Goal: Transaction & Acquisition: Purchase product/service

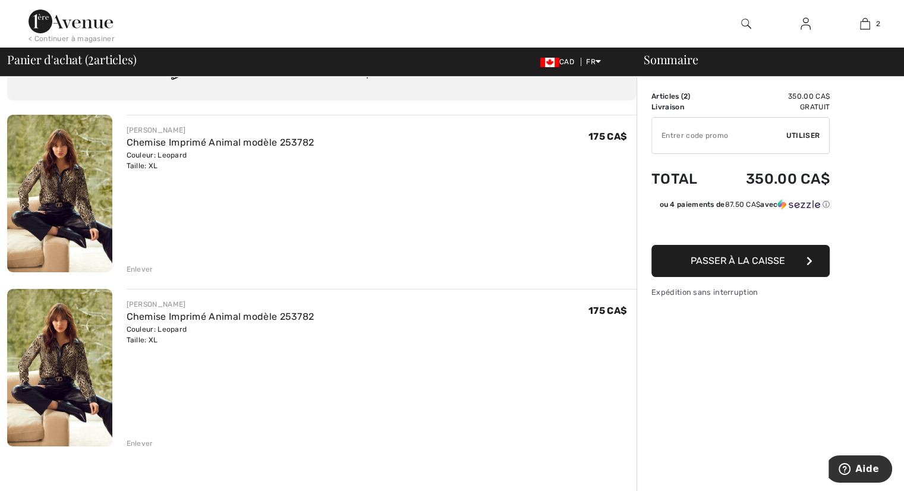
scroll to position [119, 0]
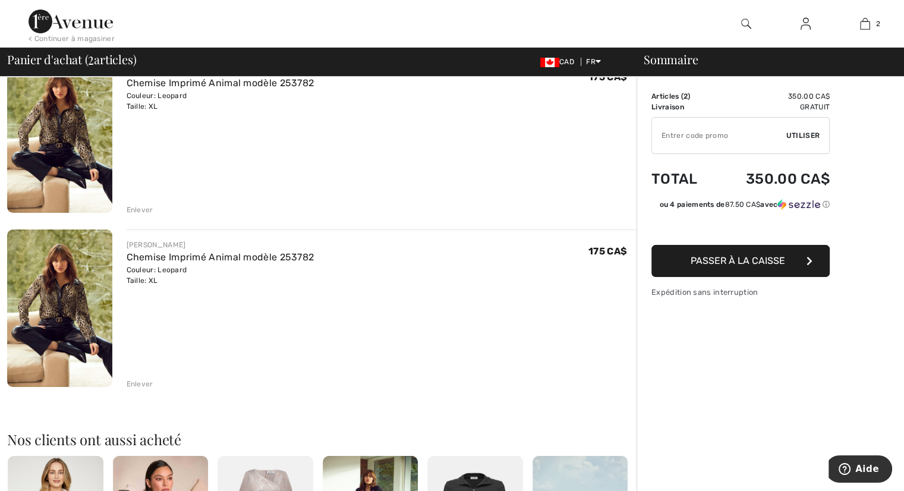
click at [138, 383] on div "Enlever" at bounding box center [140, 384] width 27 height 11
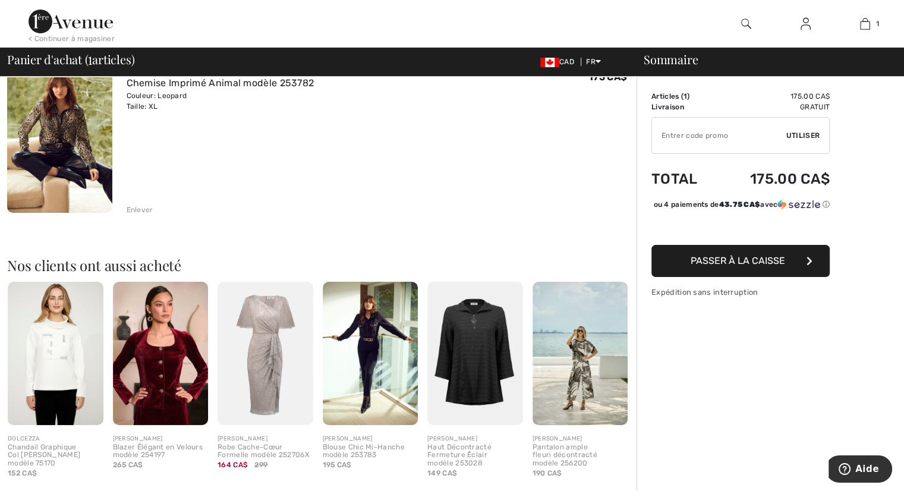
click at [735, 266] on span "Passer à la caisse" at bounding box center [738, 260] width 94 height 11
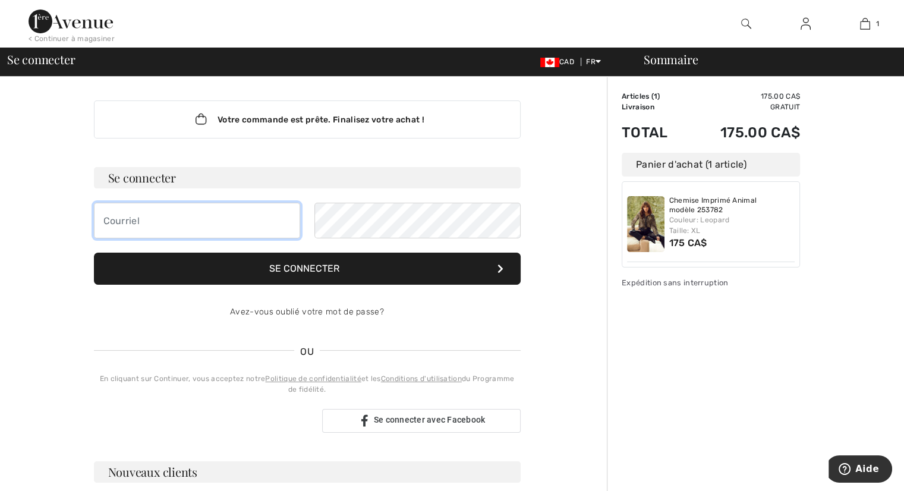
type input "louise.blanchette.01@videotron.ca"
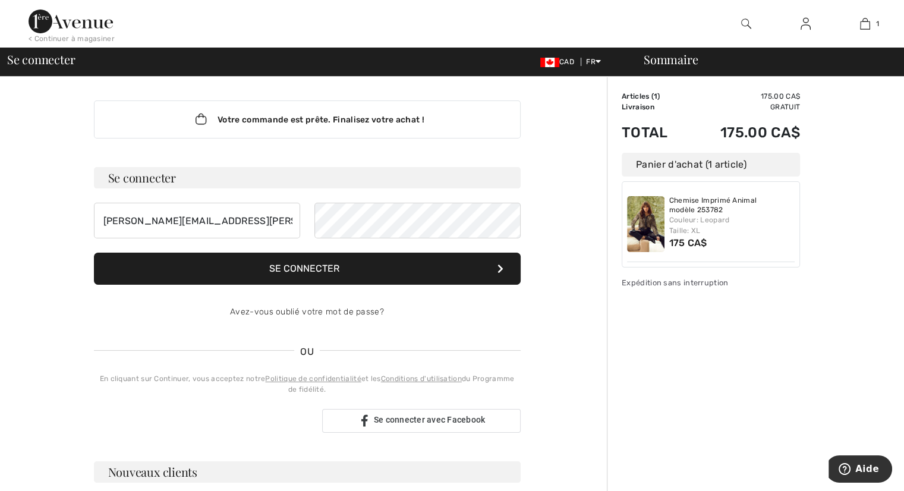
click at [405, 272] on button "Se connecter" at bounding box center [307, 269] width 427 height 32
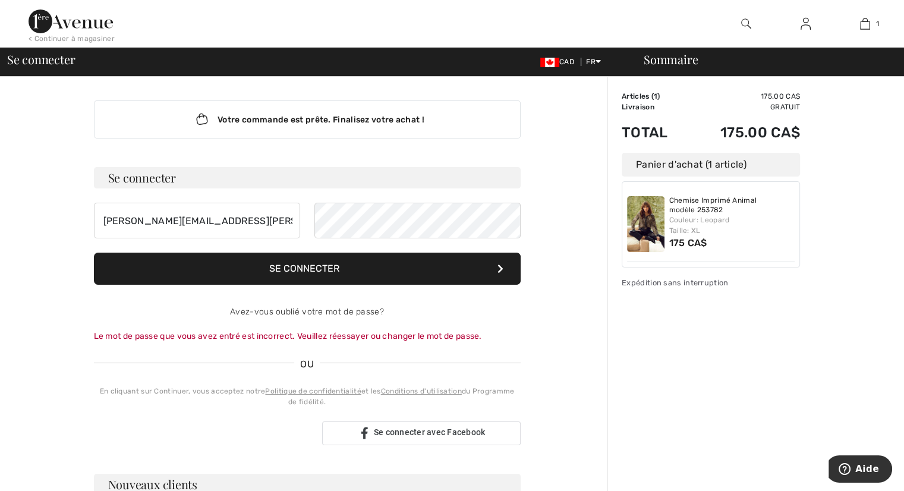
click at [198, 179] on h3 "Se connecter" at bounding box center [307, 177] width 427 height 21
click at [308, 307] on link "Avez-vous oublié votre mot de passe?" at bounding box center [307, 312] width 154 height 10
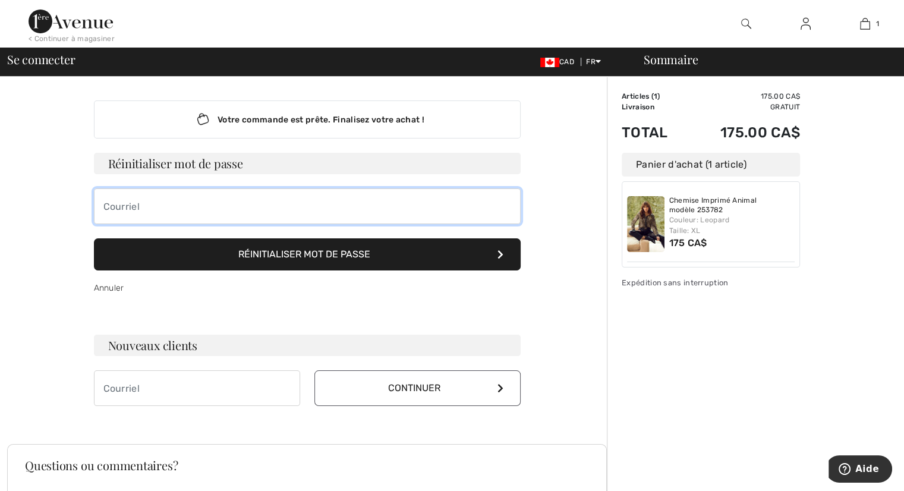
click at [195, 201] on input "email" at bounding box center [307, 206] width 427 height 36
type input "louise.blanchette.01@videotron.ca"
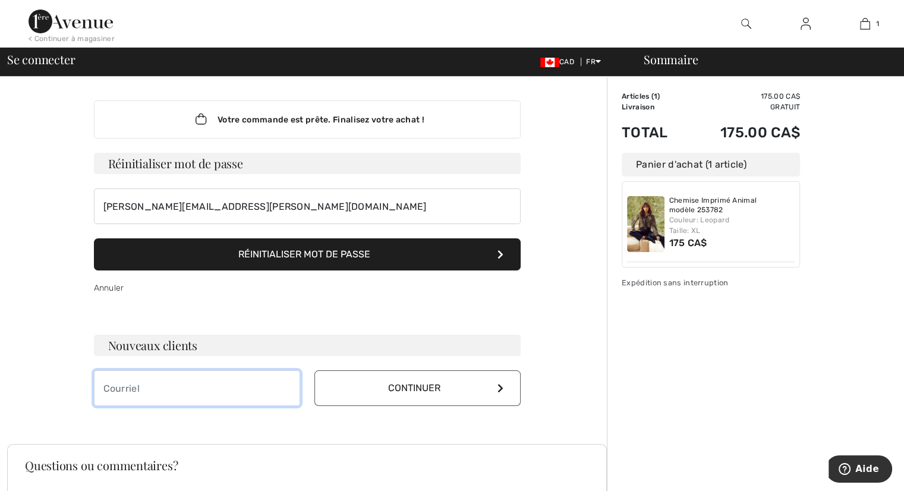
click at [217, 390] on input "email" at bounding box center [197, 388] width 206 height 36
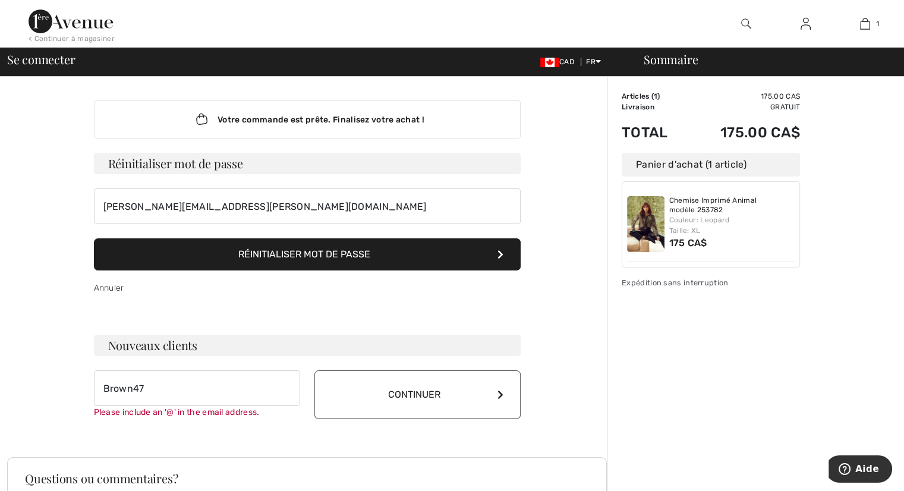
click at [357, 383] on button "Continuer" at bounding box center [417, 394] width 206 height 49
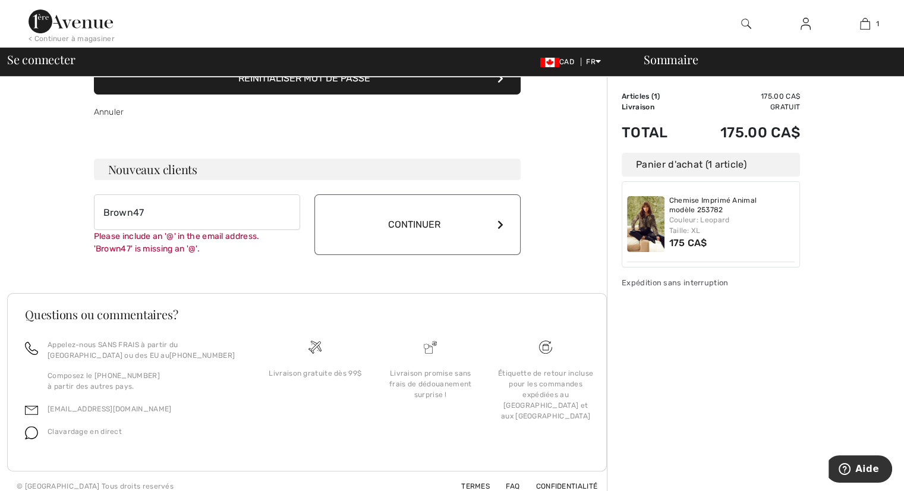
scroll to position [185, 0]
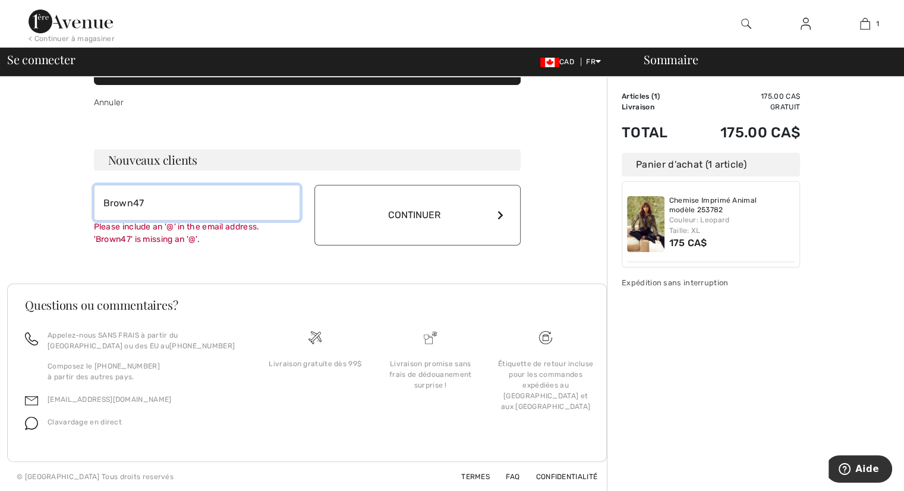
click at [187, 212] on input "Brown47" at bounding box center [197, 203] width 206 height 36
type input "Brown@1983"
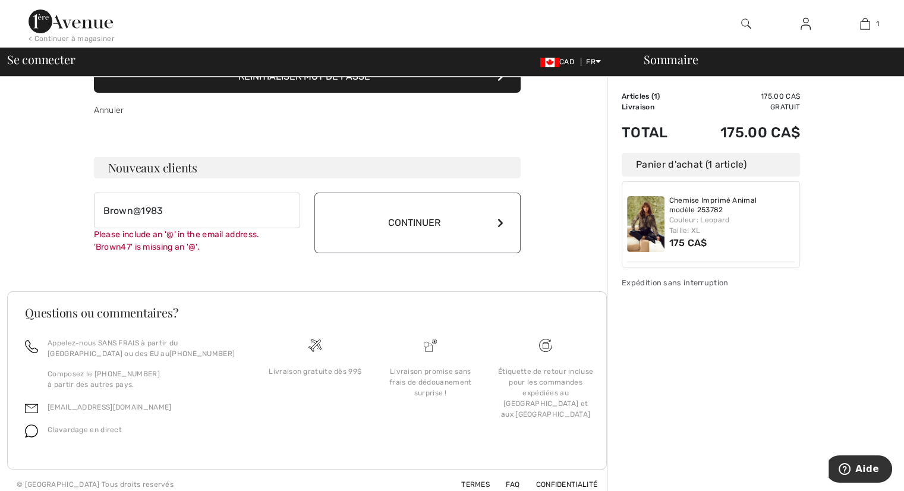
click at [259, 263] on div "Votre commande est prête. Finalisez votre achat ! Se connecter louise.blanchett…" at bounding box center [307, 88] width 446 height 378
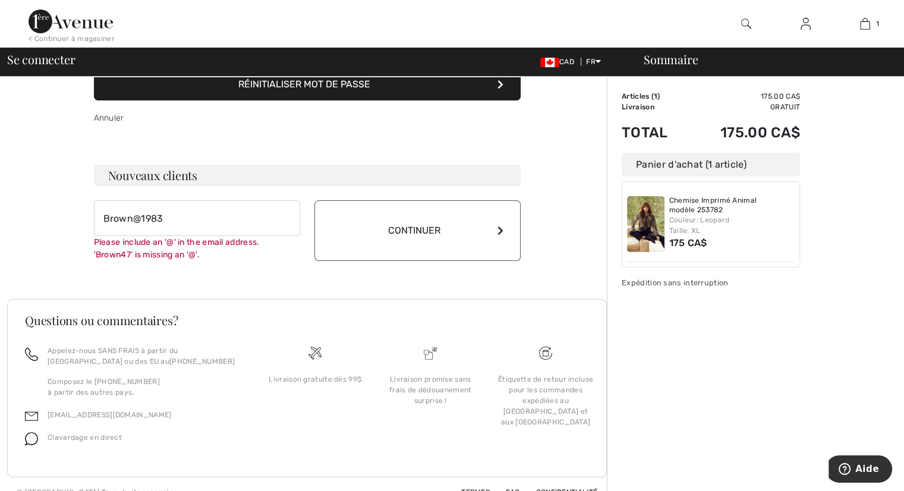
scroll to position [160, 0]
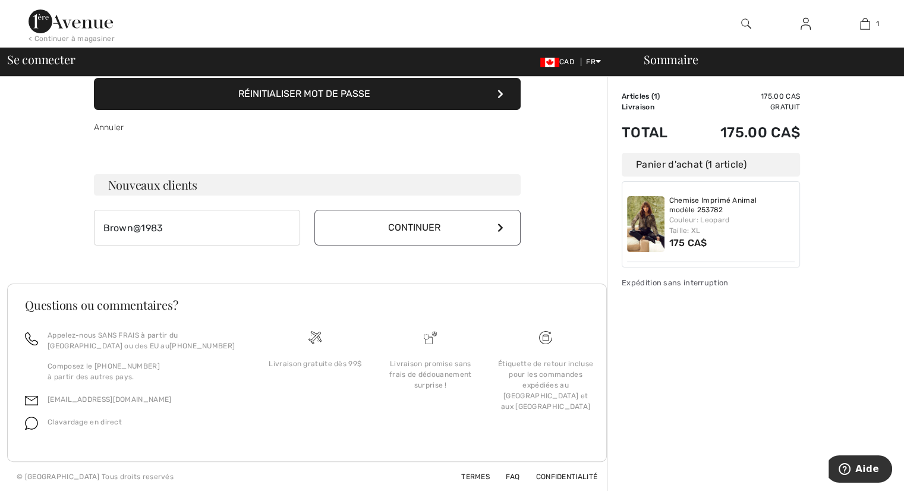
click at [461, 226] on button "Continuer" at bounding box center [417, 228] width 206 height 36
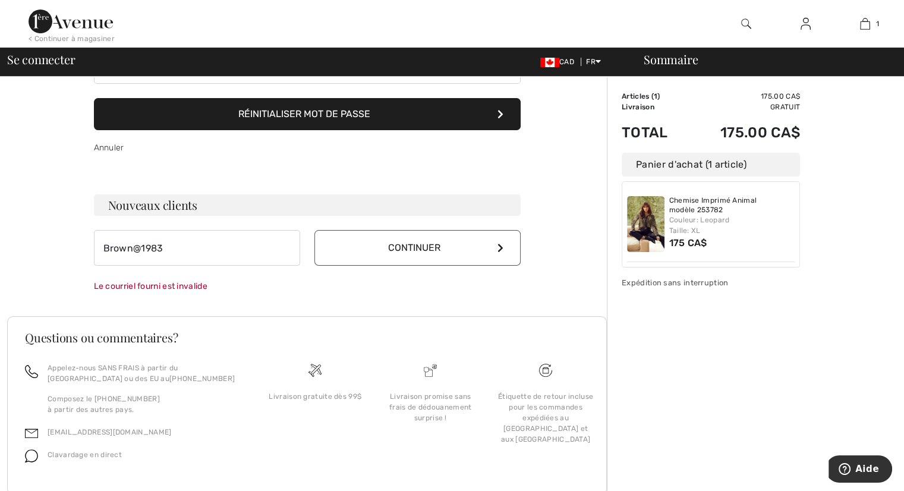
scroll to position [114, 0]
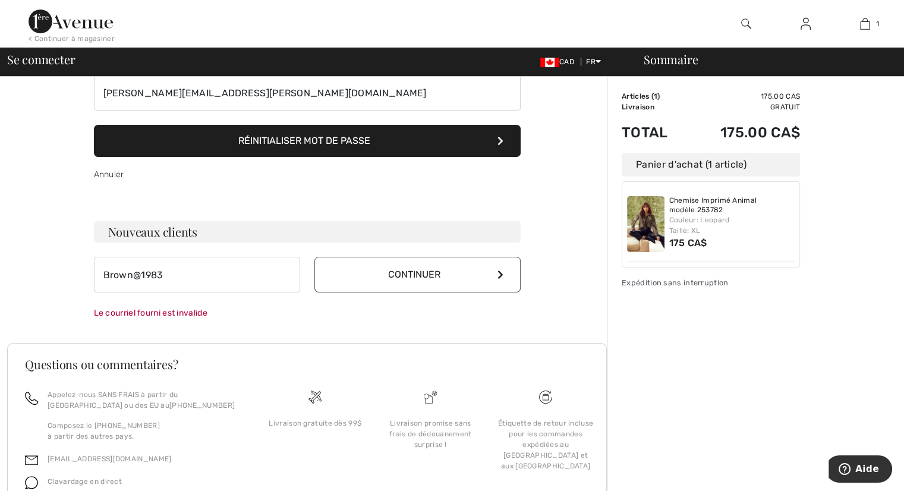
click at [323, 138] on button "Réinitialiser mot de passe" at bounding box center [307, 141] width 427 height 32
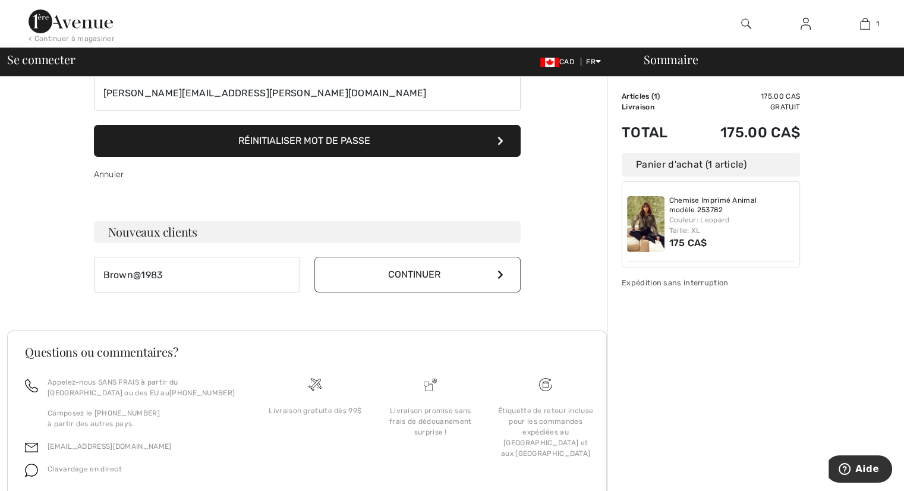
click at [430, 278] on button "Continuer" at bounding box center [417, 275] width 206 height 36
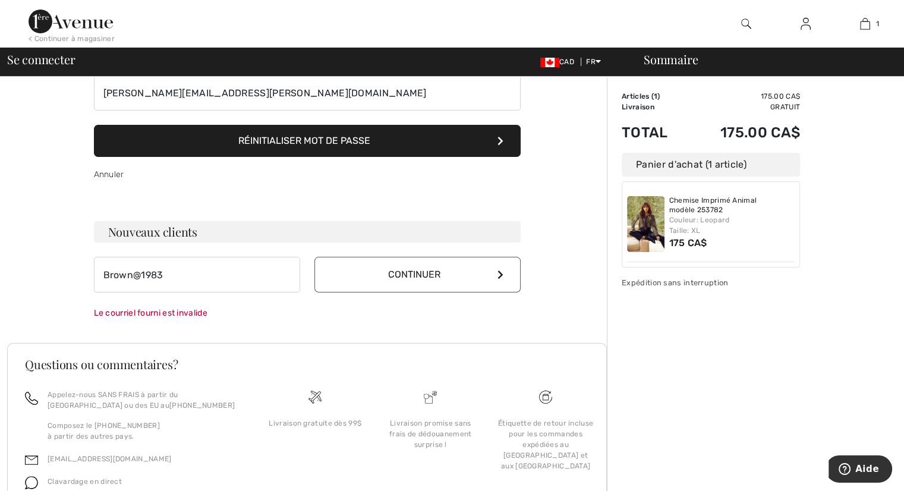
click at [221, 228] on h3 "Nouveaux clients" at bounding box center [307, 231] width 427 height 21
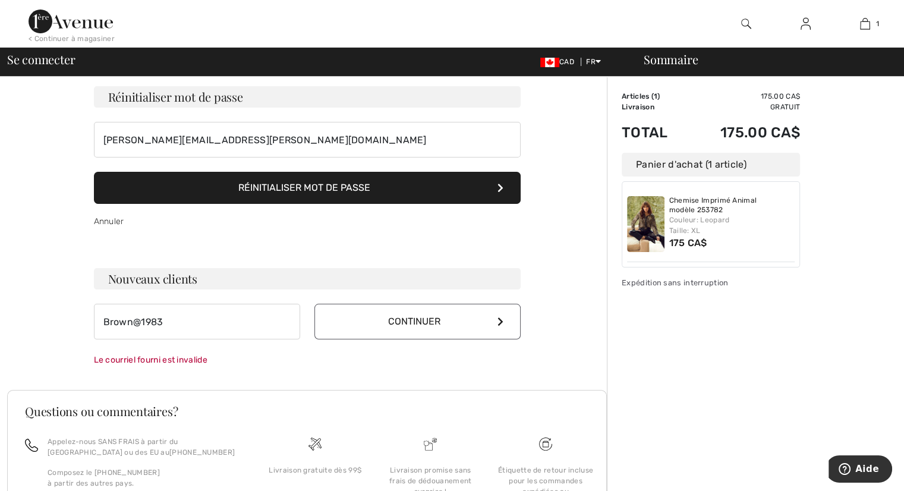
scroll to position [0, 0]
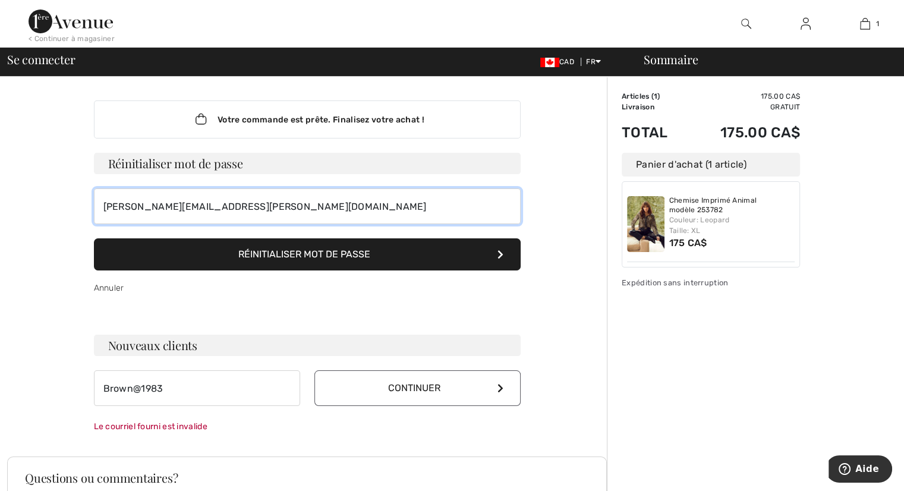
click at [283, 205] on input "louise.blanchette.01@videotron.ca" at bounding box center [307, 206] width 427 height 36
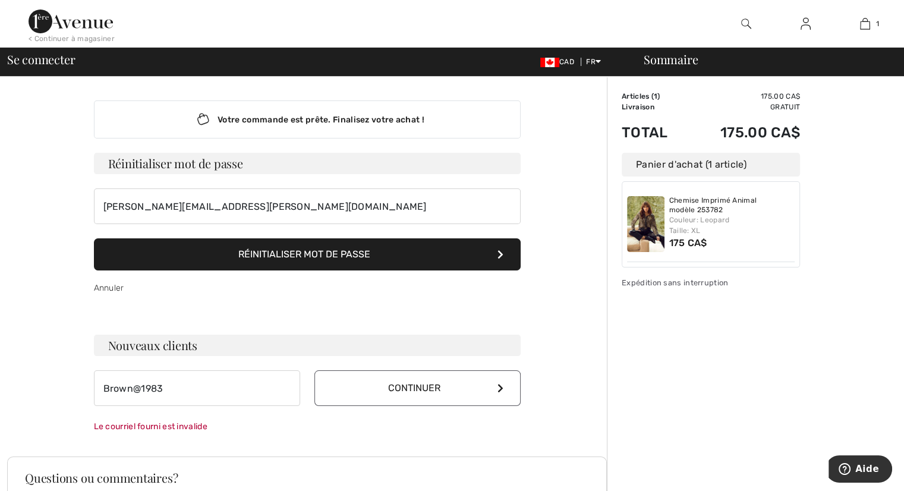
click at [430, 251] on button "Réinitialiser mot de passe" at bounding box center [307, 254] width 427 height 32
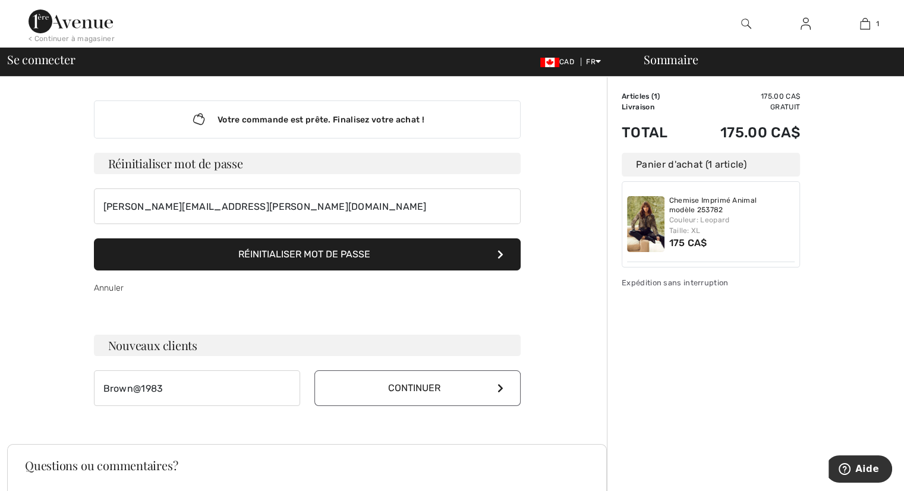
click at [151, 249] on button "Réinitialiser mot de passe" at bounding box center [307, 254] width 427 height 32
click at [304, 248] on button "Réinitialiser mot de passe" at bounding box center [307, 254] width 427 height 32
click at [111, 288] on link "Annuler" at bounding box center [109, 288] width 30 height 10
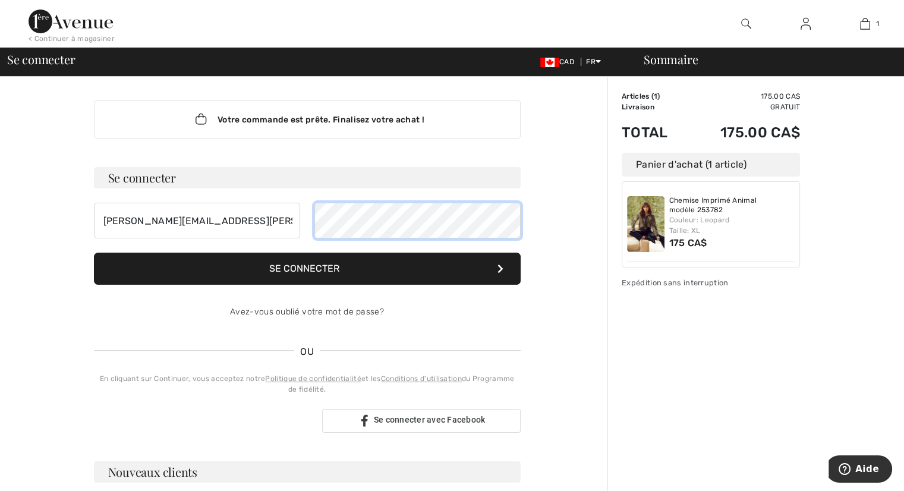
click at [308, 215] on div "louise.blanchette.01@videotron.ca" at bounding box center [307, 221] width 427 height 36
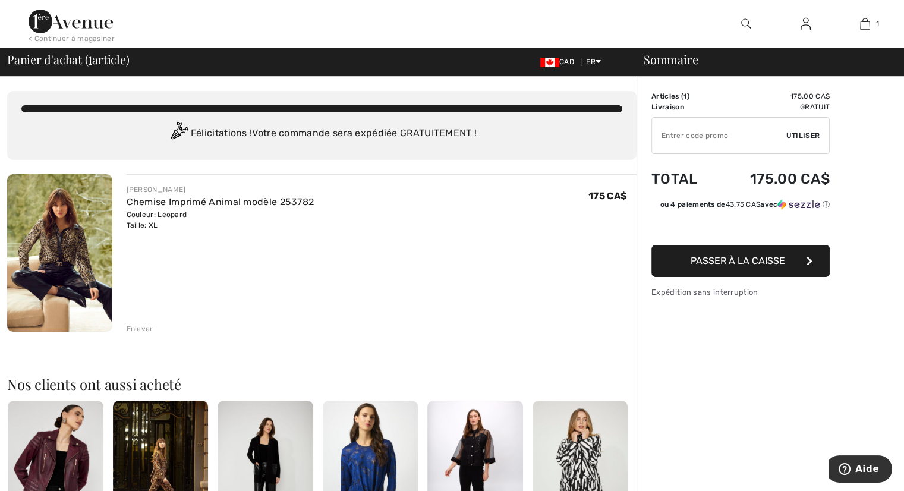
scroll to position [59, 0]
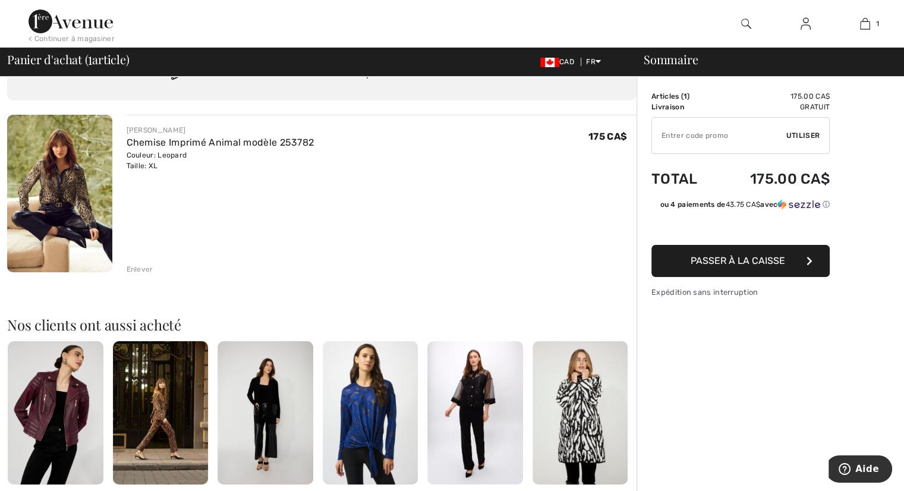
click at [752, 257] on span "Passer à la caisse" at bounding box center [738, 260] width 94 height 11
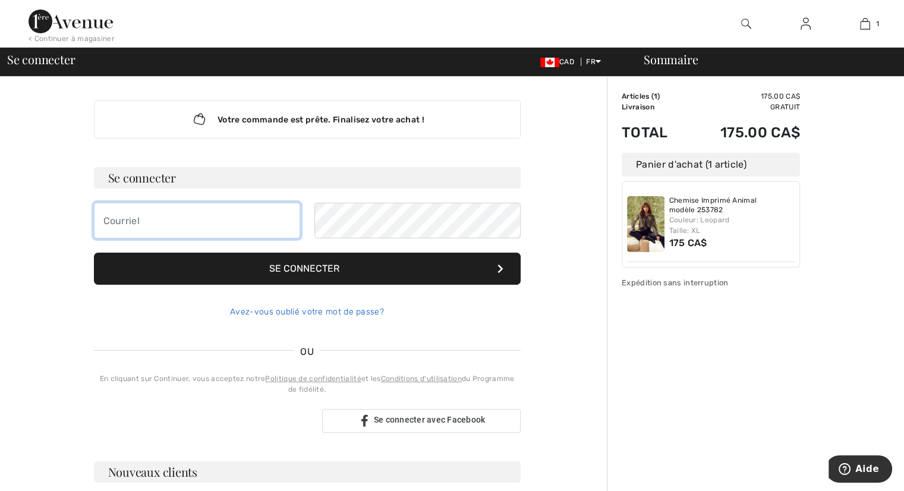
type input "louise.blanchette.01@videotron.ca"
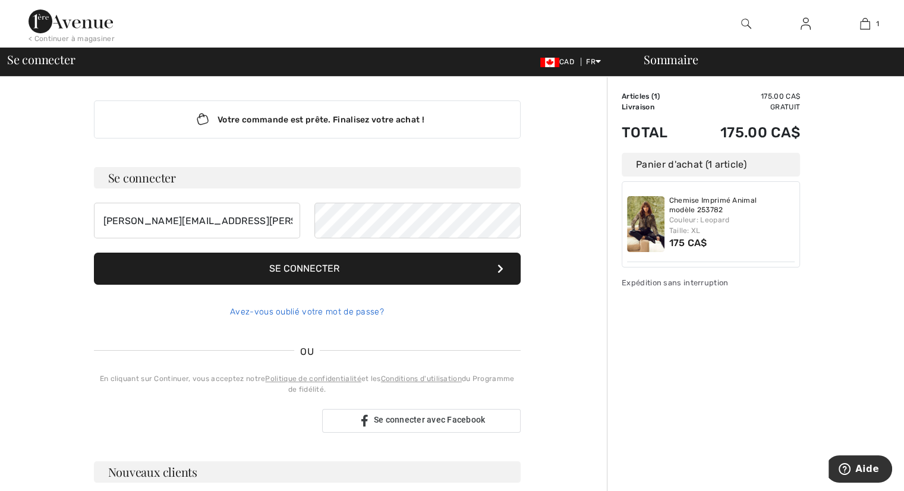
click at [339, 311] on link "Avez-vous oublié votre mot de passe?" at bounding box center [307, 312] width 154 height 10
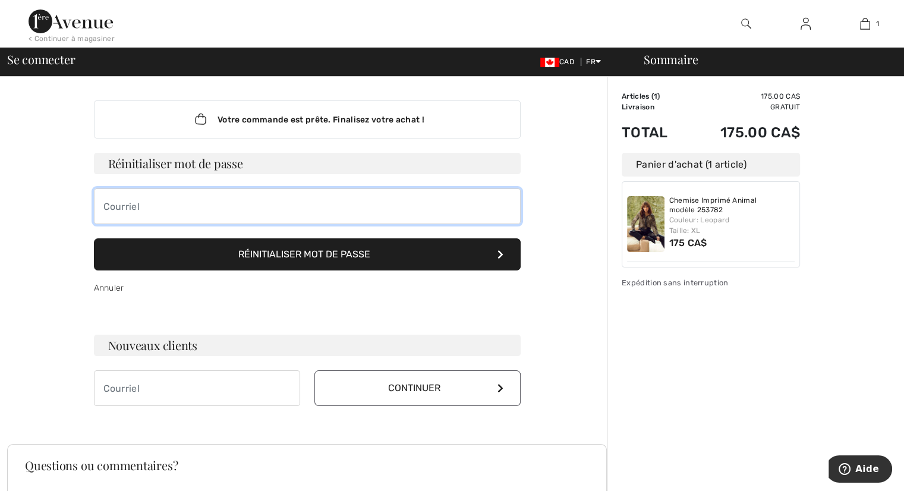
click at [232, 203] on input "email" at bounding box center [307, 206] width 427 height 36
type input "louise.blanchette.01@videotron.ca"
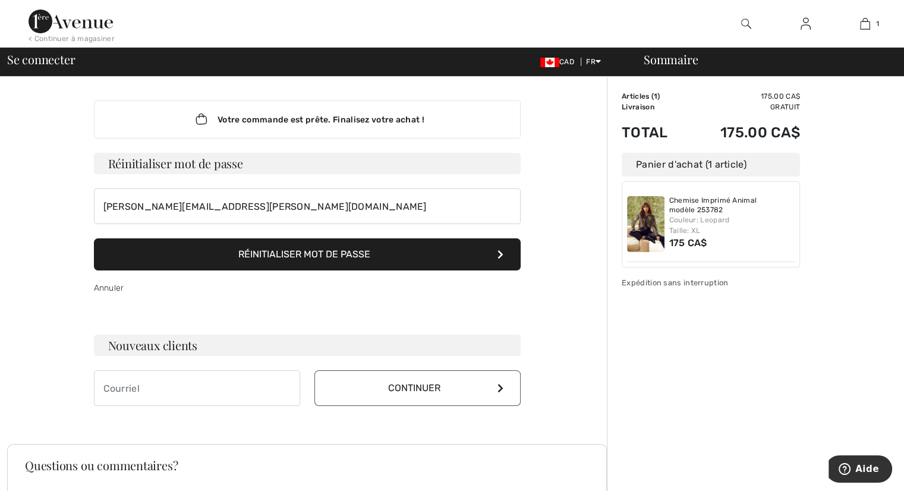
click at [315, 260] on button "Réinitialiser mot de passe" at bounding box center [307, 254] width 427 height 32
click at [321, 353] on h3 "Nouveaux clients" at bounding box center [307, 345] width 427 height 21
click at [257, 407] on div "Votre commande est prête. Finalisez votre achat ! Se connecter louise.blanchett…" at bounding box center [307, 253] width 446 height 353
click at [251, 388] on input "email" at bounding box center [197, 388] width 206 height 36
type input "louise.blanchette.01@videotron.ca"
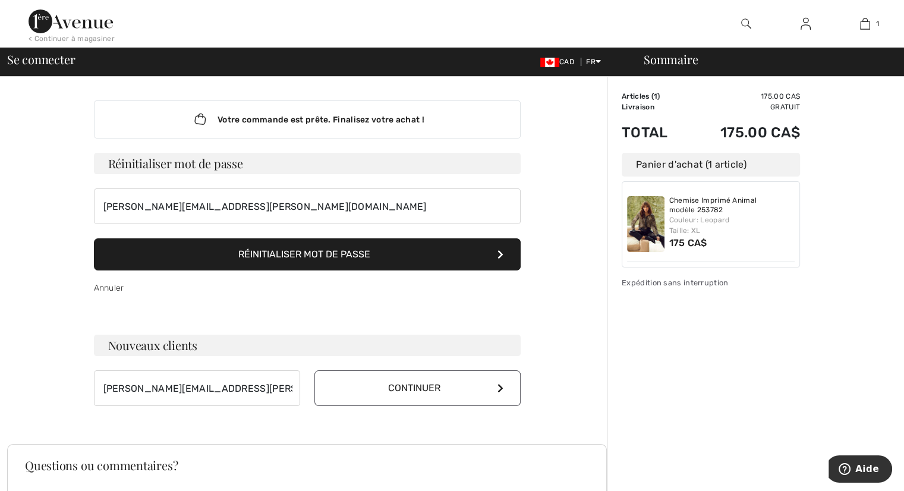
click at [390, 386] on button "Continuer" at bounding box center [417, 388] width 206 height 36
click at [307, 113] on div "Votre commande est prête. Finalisez votre achat !" at bounding box center [307, 119] width 427 height 38
click at [226, 165] on h3 "Réinitialiser mot de passe" at bounding box center [307, 163] width 427 height 21
click at [319, 257] on button "Réinitialiser mot de passe" at bounding box center [307, 254] width 427 height 32
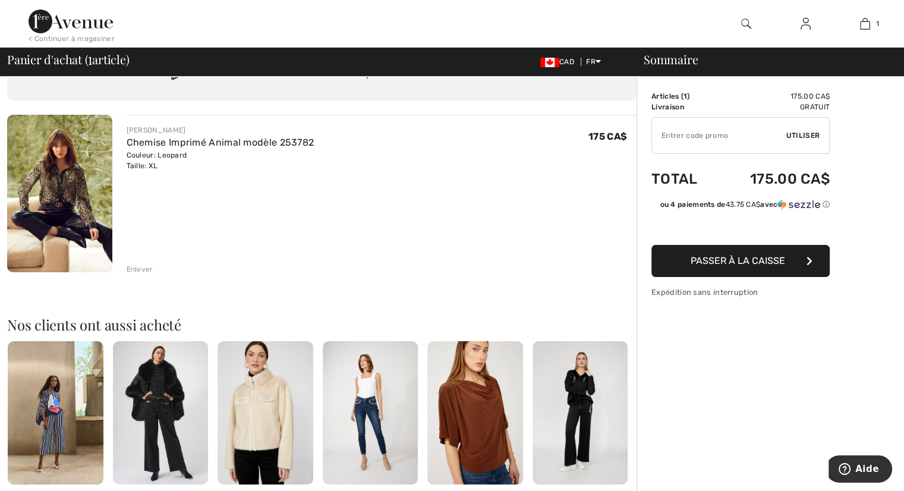
click at [40, 189] on img at bounding box center [59, 193] width 105 height 157
